Goal: Task Accomplishment & Management: Complete application form

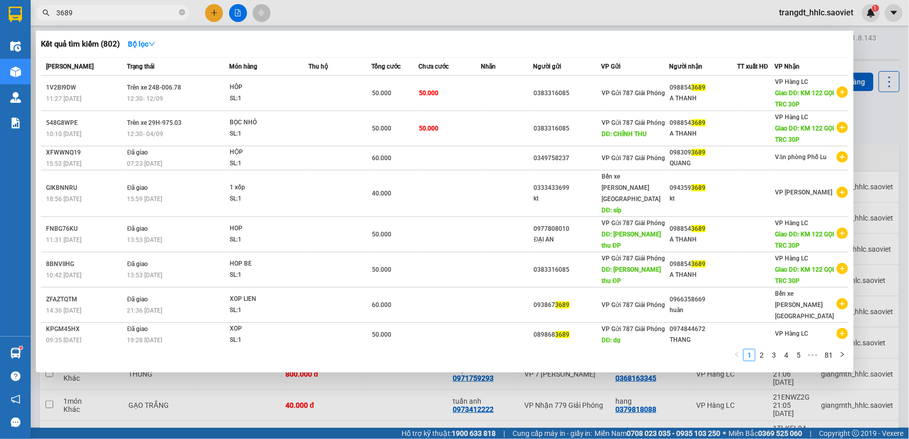
click at [126, 17] on input "3689" at bounding box center [116, 12] width 121 height 11
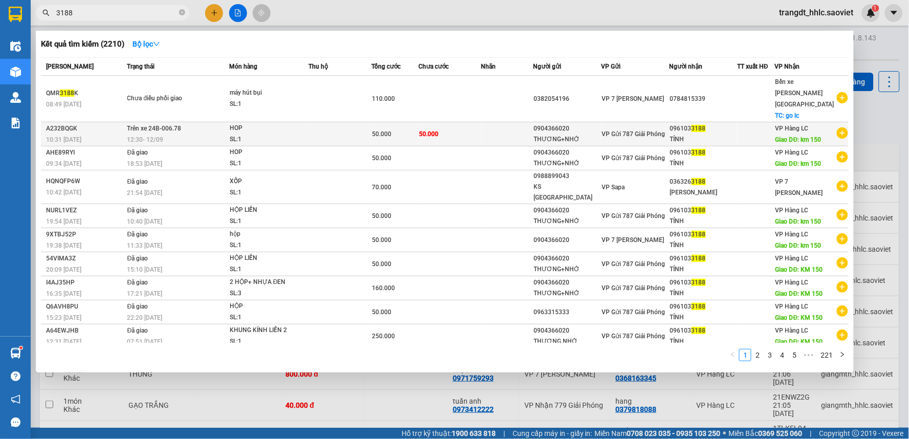
type input "3188"
click at [361, 122] on td at bounding box center [339, 134] width 63 height 24
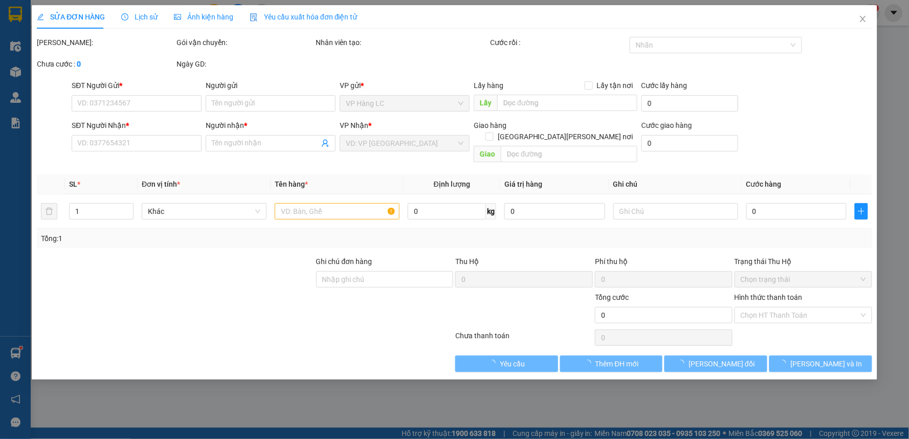
type input "0904366020"
type input "THƯƠNG+NHỚ"
type input "0961033188"
type input "TỈNH"
type input "km 150"
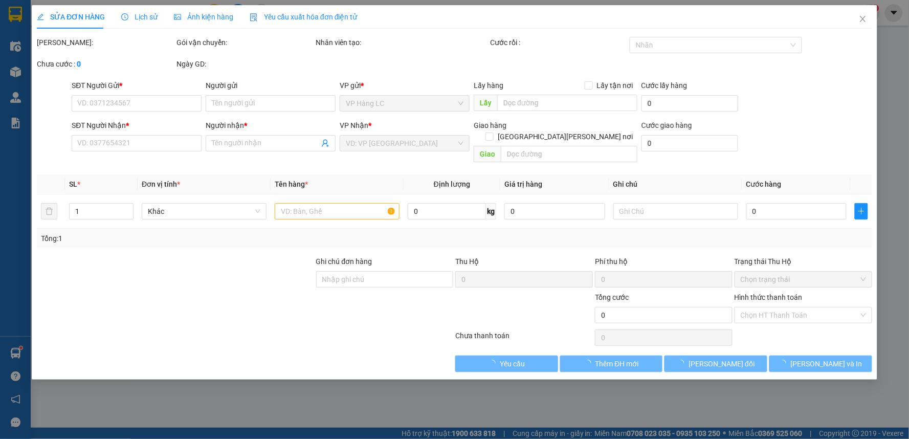
type input "50.000"
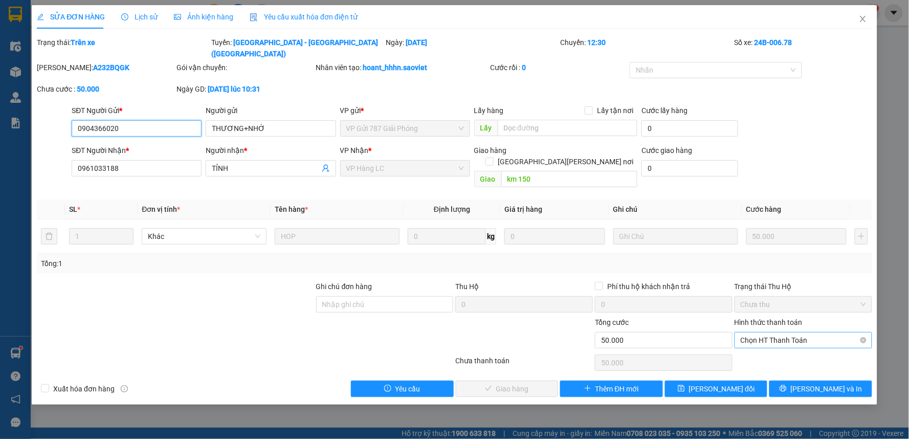
click at [758, 332] on span "Chọn HT Thanh Toán" at bounding box center [803, 339] width 125 height 15
click at [750, 335] on div "Tại văn phòng" at bounding box center [803, 337] width 125 height 11
type input "0"
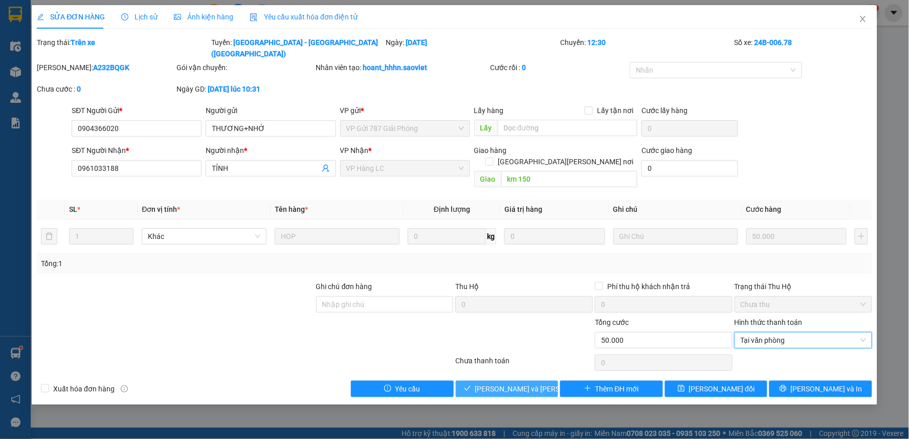
click at [505, 383] on span "[PERSON_NAME] và [PERSON_NAME] hàng" at bounding box center [544, 388] width 138 height 11
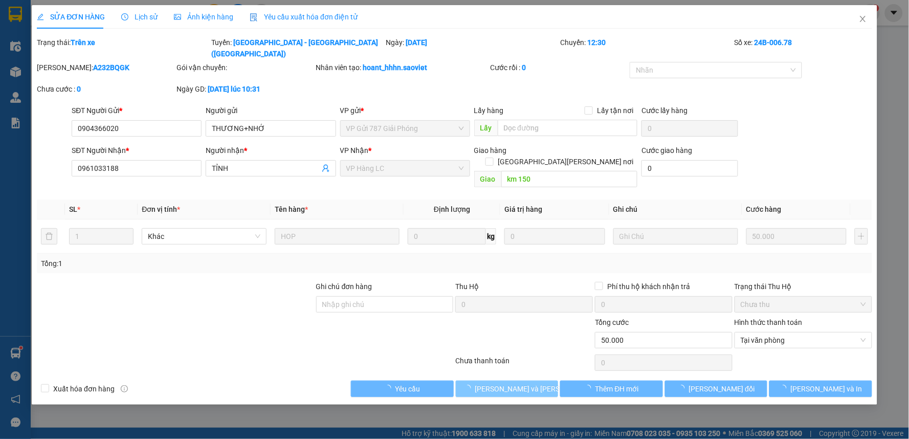
click at [505, 383] on span "[PERSON_NAME] và [PERSON_NAME] hàng" at bounding box center [544, 388] width 138 height 11
drag, startPoint x: 505, startPoint y: 363, endPoint x: 535, endPoint y: 349, distance: 32.9
click at [506, 383] on span "[PERSON_NAME] và [PERSON_NAME] hàng" at bounding box center [544, 388] width 138 height 11
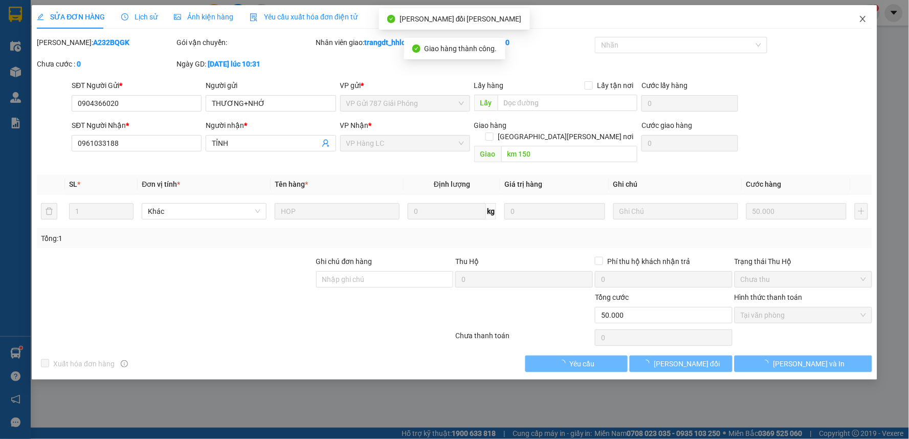
click at [859, 23] on icon "close" at bounding box center [863, 19] width 8 height 8
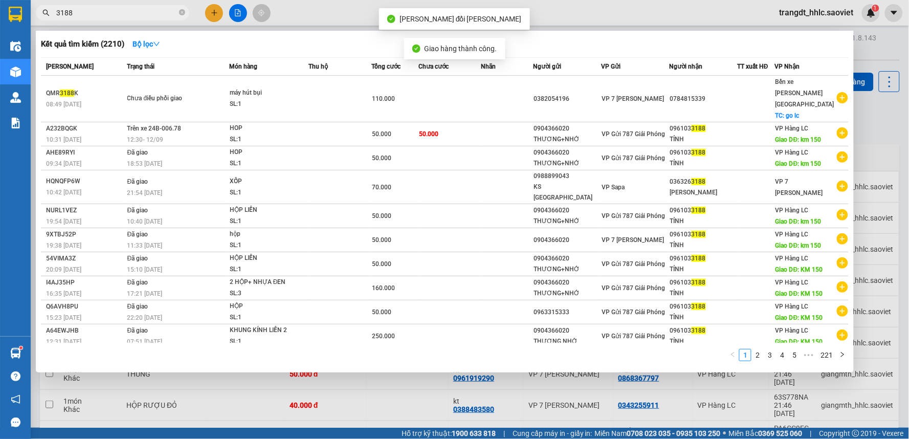
click at [91, 11] on input "3188" at bounding box center [116, 12] width 121 height 11
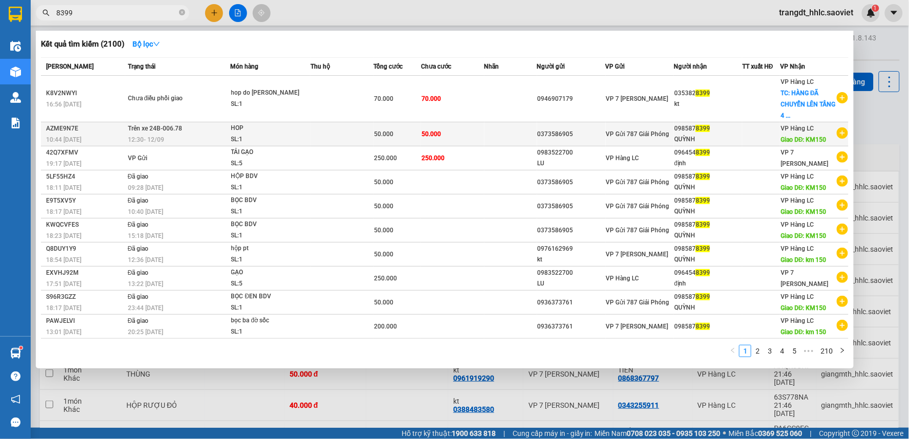
type input "8399"
click at [683, 135] on div "QUỲNH" at bounding box center [708, 139] width 68 height 11
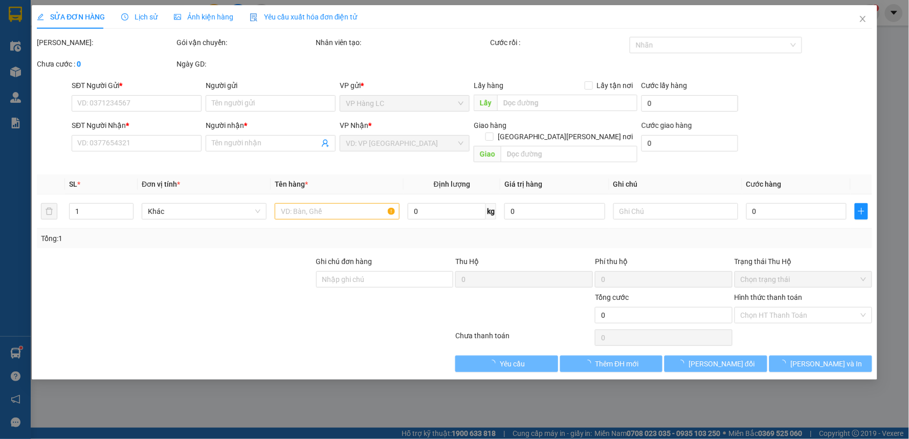
type input "0373586905"
type input "0985878399"
type input "QUỲNH"
type input "KM150"
type input "50.000"
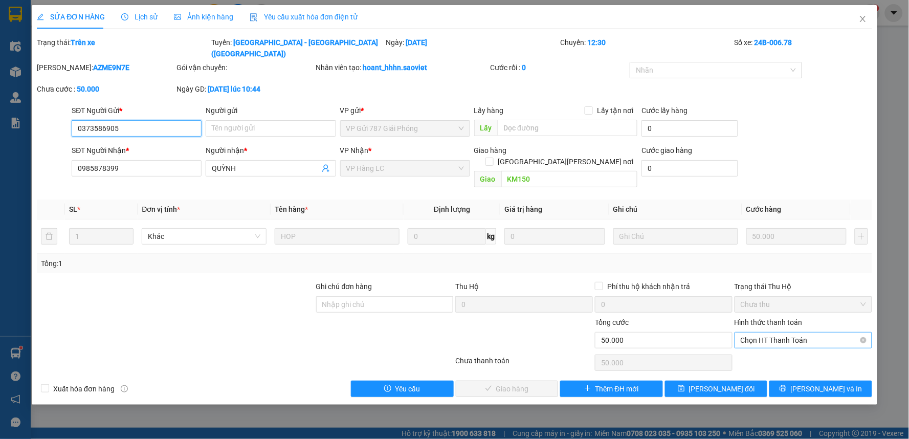
drag, startPoint x: 792, startPoint y: 316, endPoint x: 793, endPoint y: 325, distance: 9.8
click at [792, 332] on span "Chọn HT Thanh Toán" at bounding box center [803, 339] width 125 height 15
click at [790, 333] on div "Tại văn phòng" at bounding box center [803, 337] width 125 height 11
type input "0"
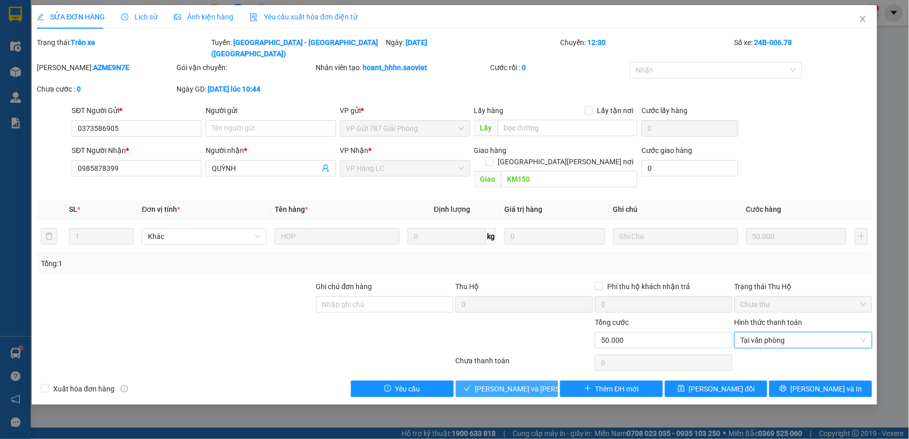
click at [519, 383] on span "[PERSON_NAME] và [PERSON_NAME] hàng" at bounding box center [544, 388] width 138 height 11
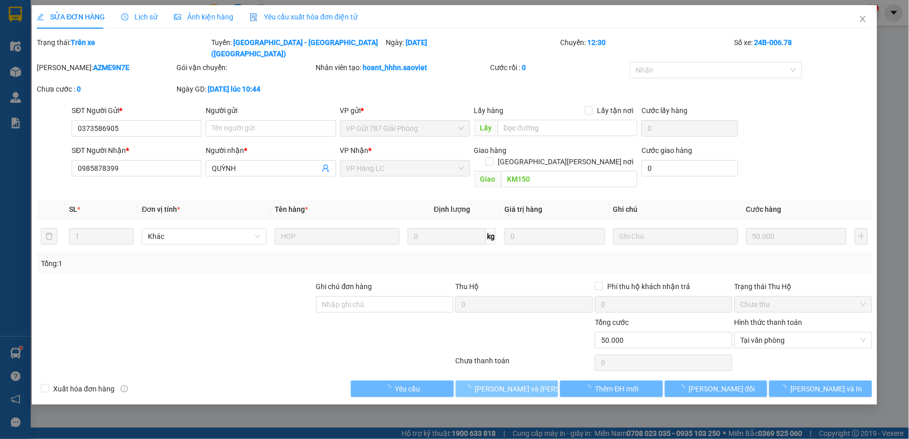
click at [519, 383] on span "[PERSON_NAME] và [PERSON_NAME] hàng" at bounding box center [544, 388] width 138 height 11
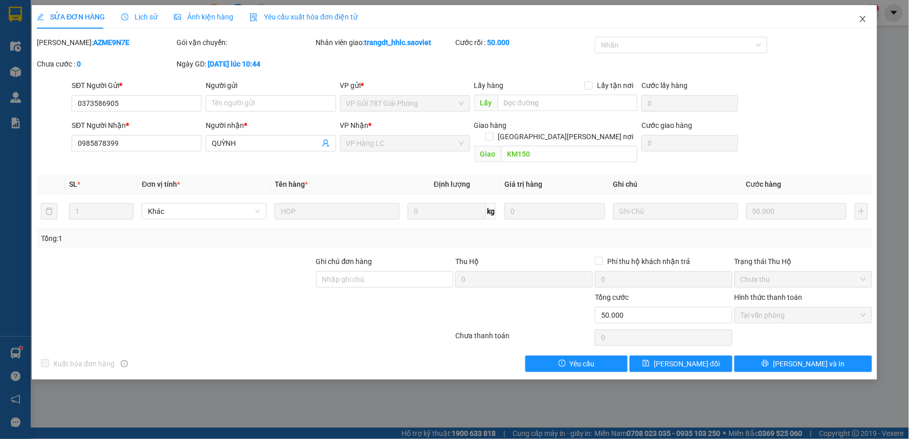
click at [863, 19] on icon "close" at bounding box center [863, 19] width 6 height 6
